Goal: Check status

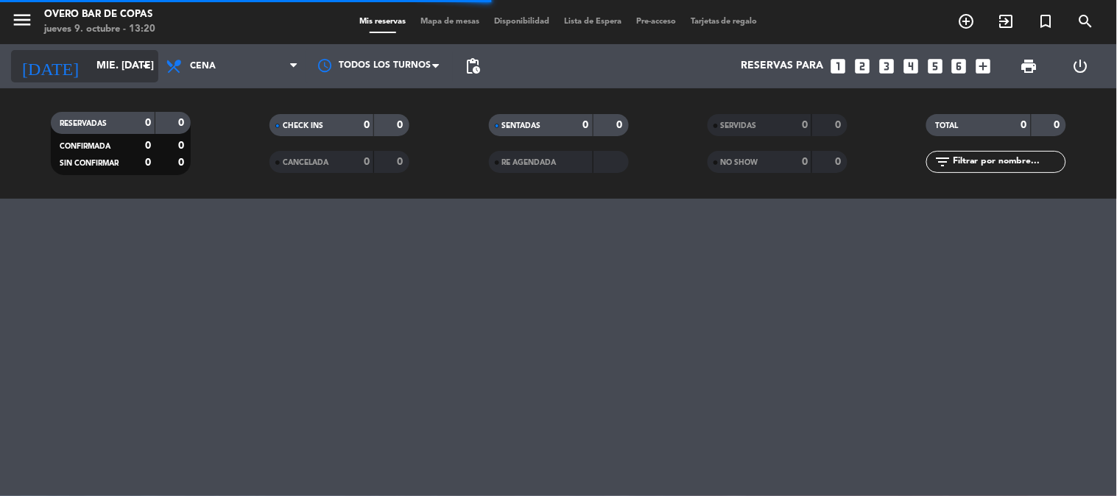
click at [135, 76] on input "mié. [DATE]" at bounding box center [159, 66] width 140 height 27
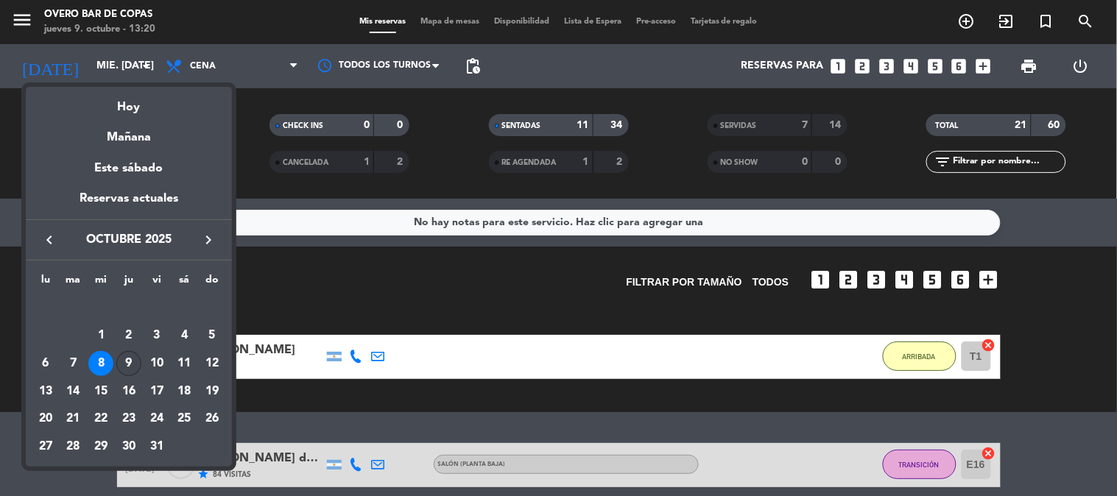
click at [127, 363] on div "9" at bounding box center [128, 363] width 25 height 25
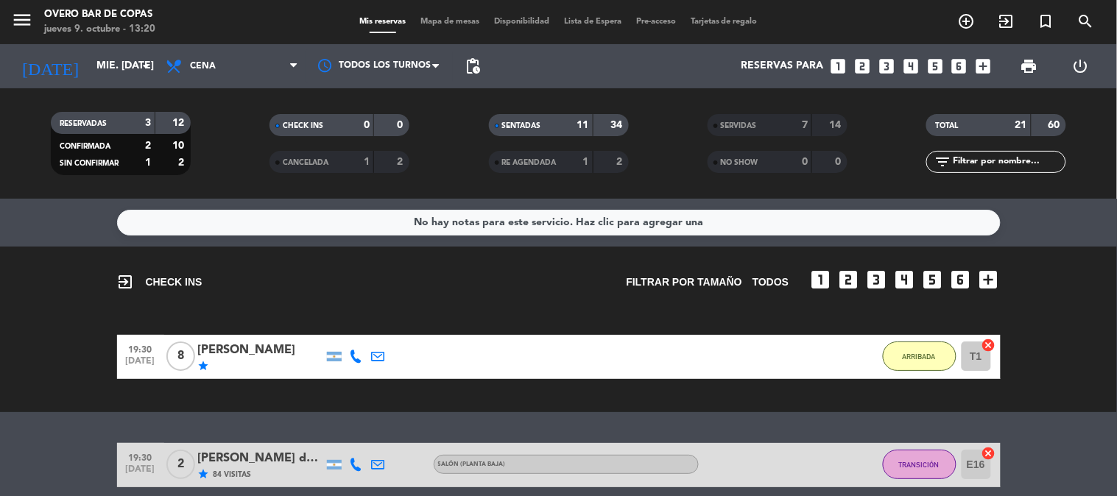
type input "[DEMOGRAPHIC_DATA] [DATE]"
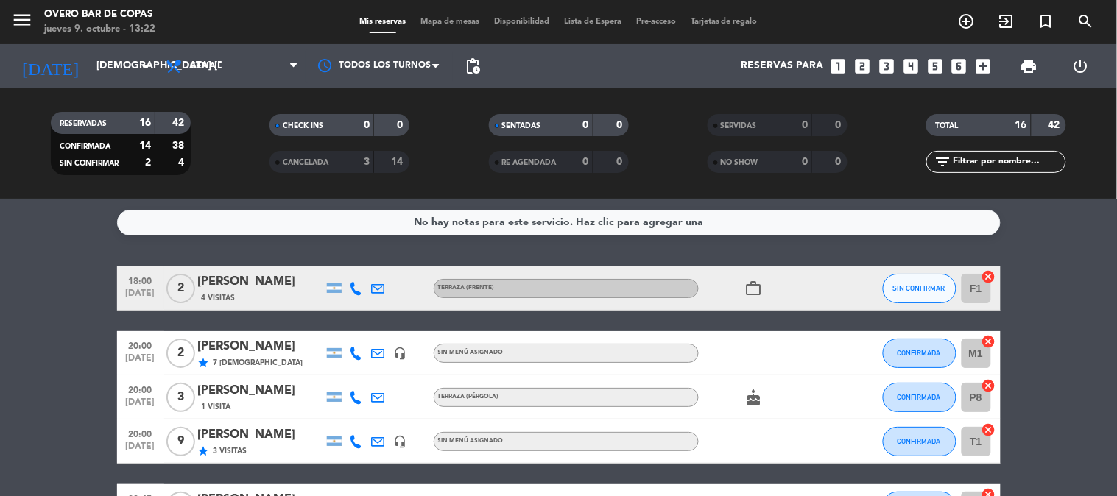
click at [438, 23] on span "Mapa de mesas" at bounding box center [450, 22] width 74 height 8
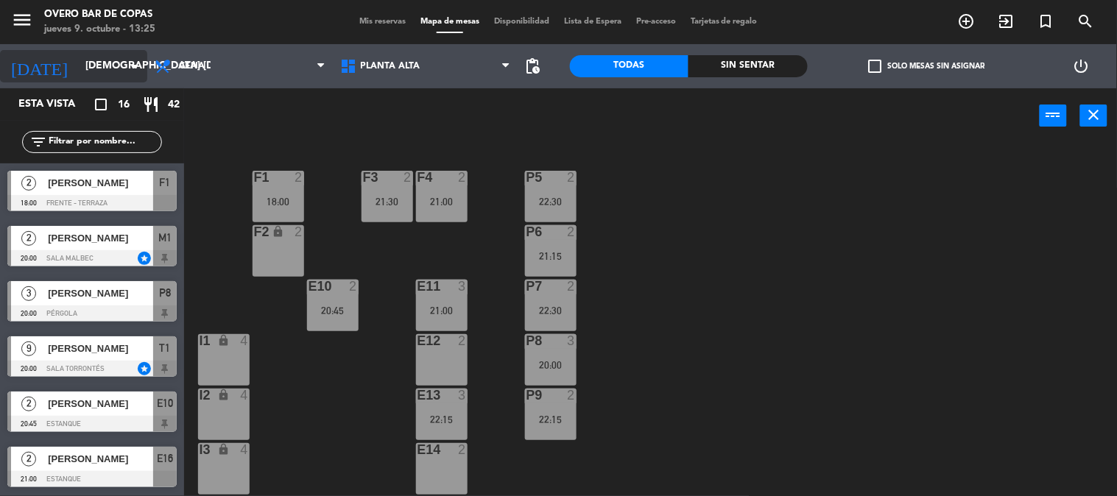
click at [119, 57] on input "[DEMOGRAPHIC_DATA] [DATE]" at bounding box center [148, 66] width 140 height 27
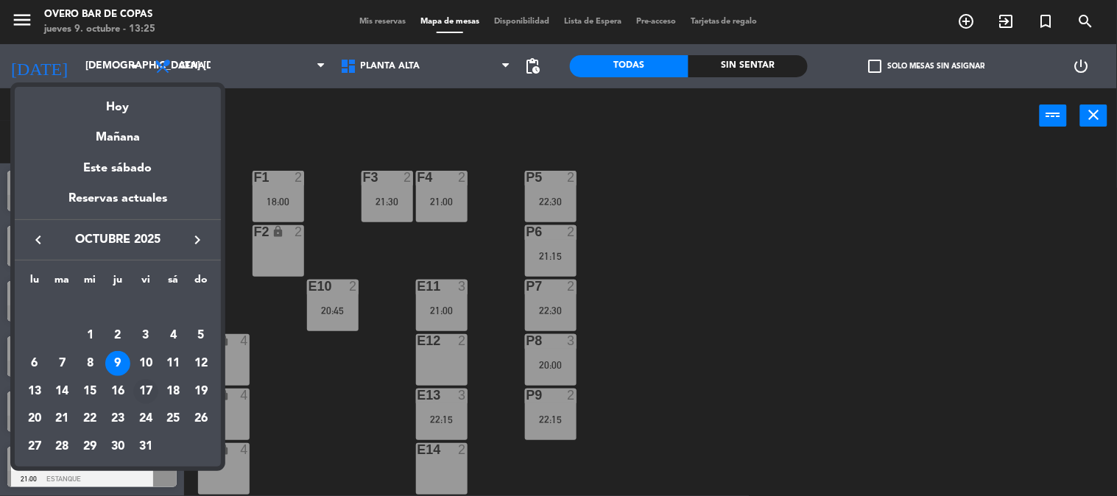
click at [147, 386] on div "17" at bounding box center [145, 391] width 25 height 25
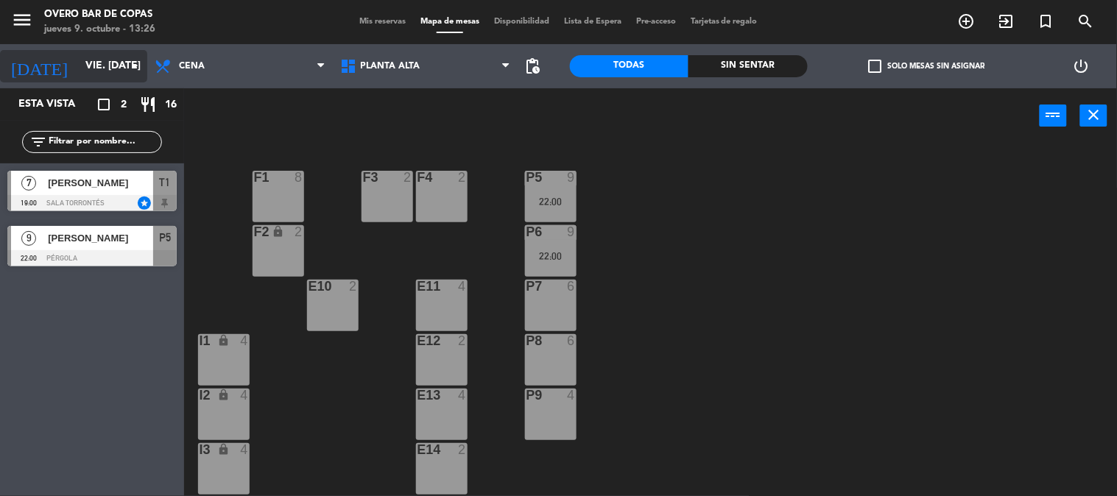
click at [107, 74] on input "vie. [DATE]" at bounding box center [148, 66] width 140 height 27
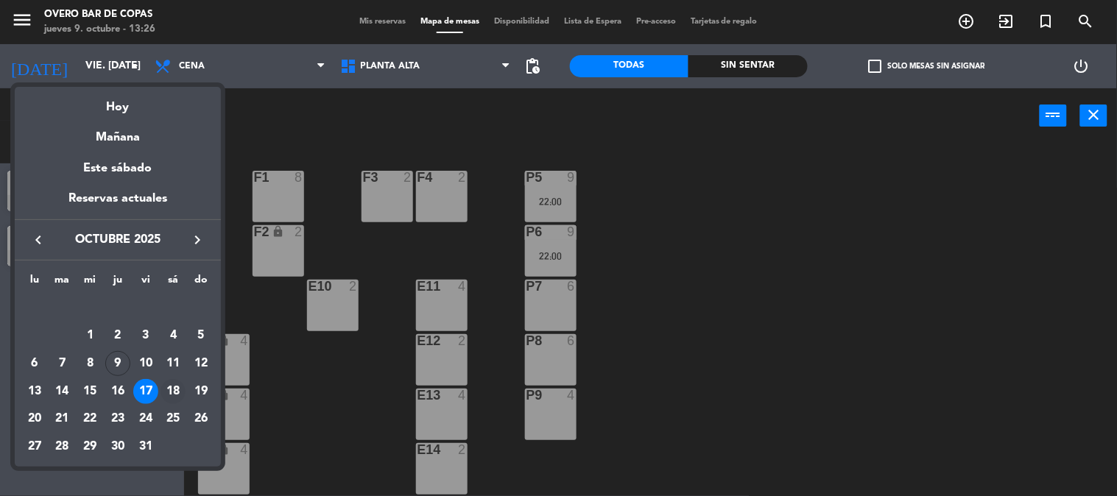
click at [174, 384] on div "18" at bounding box center [173, 391] width 25 height 25
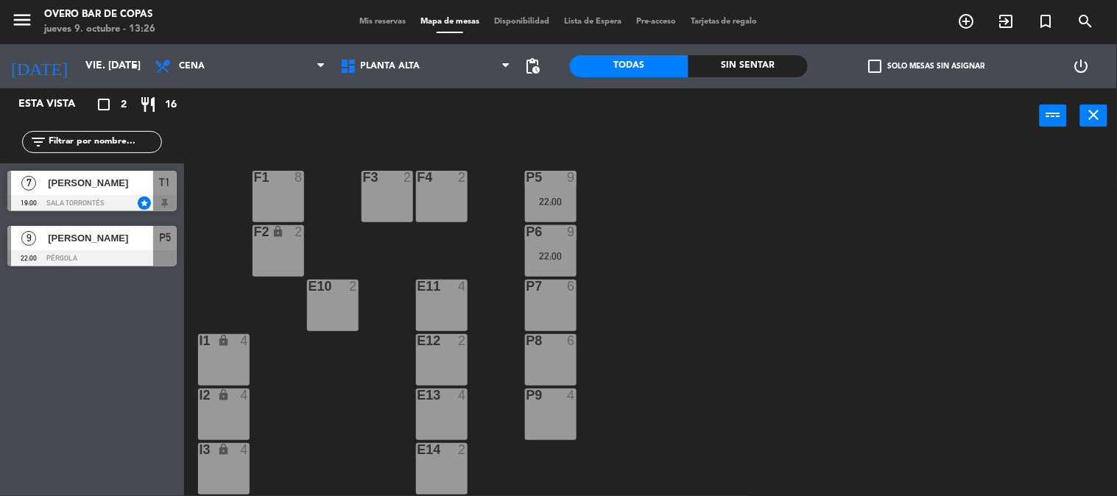
type input "sáb. [DATE]"
